Goal: Task Accomplishment & Management: Manage account settings

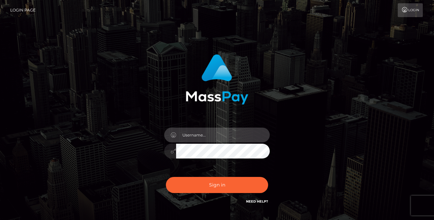
click at [189, 130] on input "text" at bounding box center [223, 135] width 94 height 15
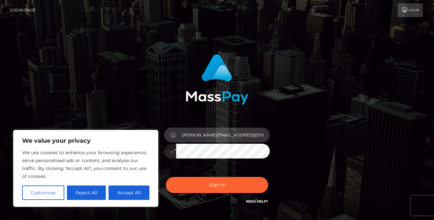
type input "[PERSON_NAME][EMAIL_ADDRESS][DOMAIN_NAME]"
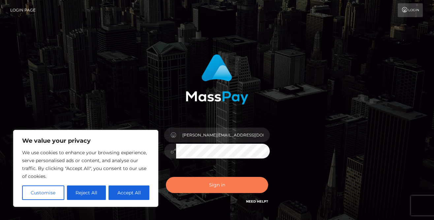
click at [190, 185] on button "Sign in" at bounding box center [217, 185] width 102 height 16
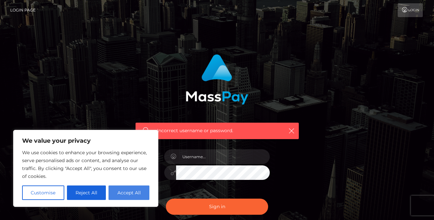
click at [127, 195] on button "Accept All" at bounding box center [128, 193] width 41 height 14
checkbox input "true"
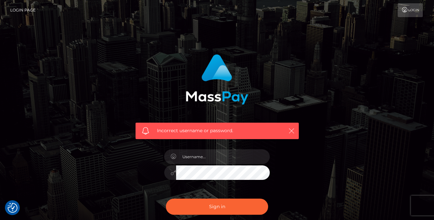
click at [292, 132] on icon "button" at bounding box center [291, 131] width 7 height 7
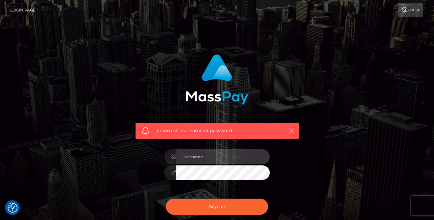
click at [191, 154] on input "text" at bounding box center [223, 157] width 94 height 15
type input "[PERSON_NAME][EMAIL_ADDRESS][DOMAIN_NAME]"
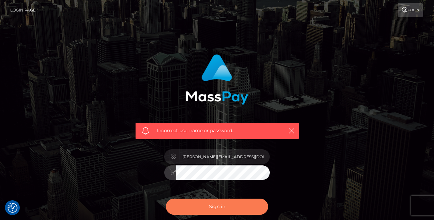
click at [192, 207] on button "Sign in" at bounding box center [217, 207] width 102 height 16
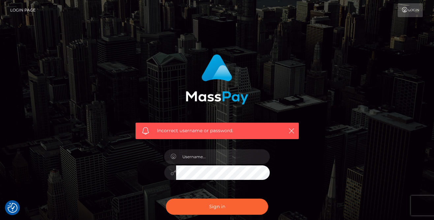
click at [12, 11] on link "Login Page" at bounding box center [22, 10] width 25 height 14
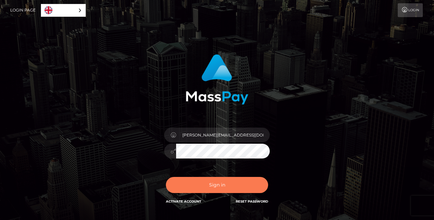
click at [220, 186] on button "Sign in" at bounding box center [217, 185] width 102 height 16
